Goal: Find specific page/section: Find specific page/section

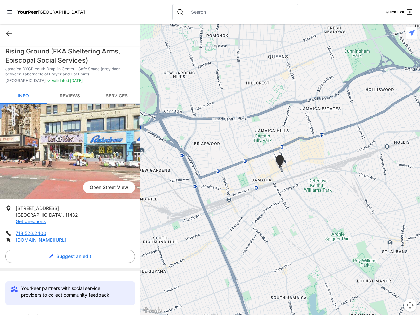
click at [10, 12] on icon at bounding box center [9, 12] width 5 height 4
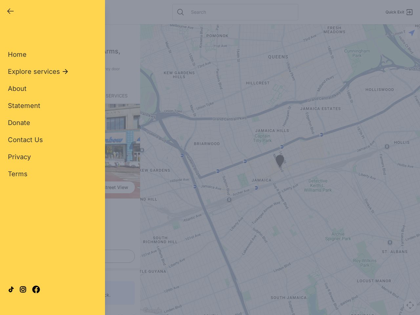
click at [9, 33] on div "Home Explore services About Statement Donate Contact Us Privacy Terms" at bounding box center [52, 104] width 89 height 150
click at [68, 256] on div "Single Adult Families Soup Kitchen Food Pantry Toiletries Restrooms Showers Lau…" at bounding box center [52, 150] width 89 height 243
click at [123, 314] on div "Close panel YourPeer [GEOGRAPHIC_DATA] Quick Exit Single Adult Families Soup Ki…" at bounding box center [210, 157] width 420 height 315
click at [280, 170] on div "Close panel YourPeer [GEOGRAPHIC_DATA] Quick Exit Single Adult Families Soup Ki…" at bounding box center [210, 157] width 420 height 315
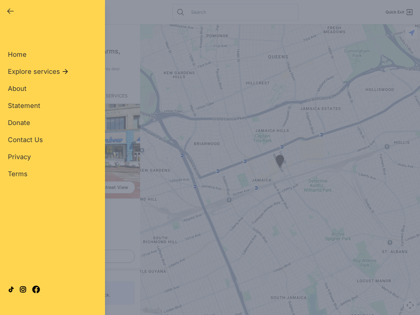
click at [280, 170] on div "Close panel YourPeer [GEOGRAPHIC_DATA] Quick Exit Single Adult Families Soup Ki…" at bounding box center [210, 157] width 420 height 315
click at [280, 162] on div "Close panel YourPeer [GEOGRAPHIC_DATA] Quick Exit Single Adult Families Soup Ki…" at bounding box center [210, 157] width 420 height 315
click at [410, 305] on div "Close panel YourPeer [GEOGRAPHIC_DATA] Quick Exit Single Adult Families Soup Ki…" at bounding box center [210, 157] width 420 height 315
click at [411, 33] on div "Close panel YourPeer [GEOGRAPHIC_DATA] Quick Exit Single Adult Families Soup Ki…" at bounding box center [210, 157] width 420 height 315
